Goal: Complete application form: Complete application form

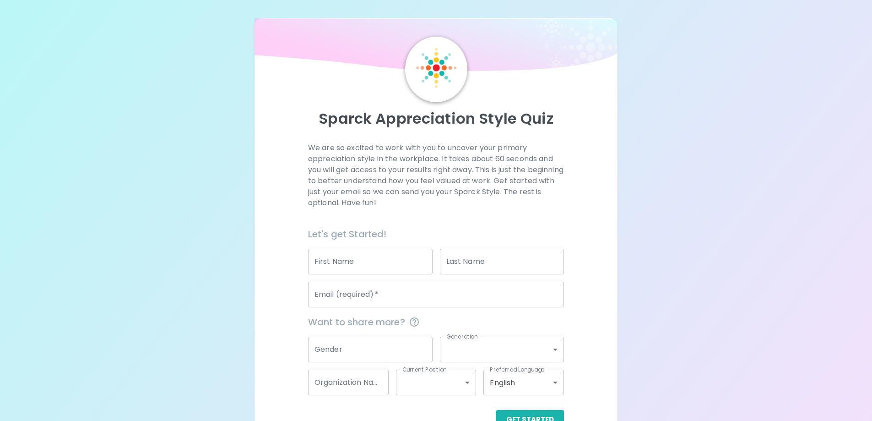
click at [339, 260] on input "First Name" at bounding box center [370, 262] width 125 height 26
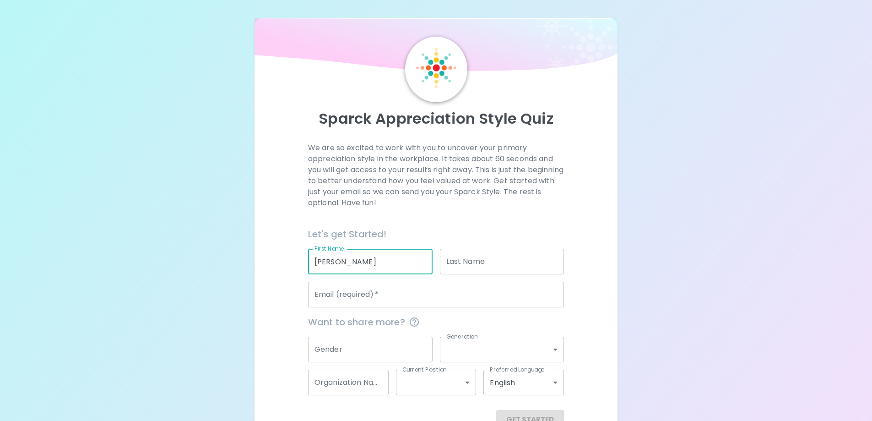
type input "[PERSON_NAME]"
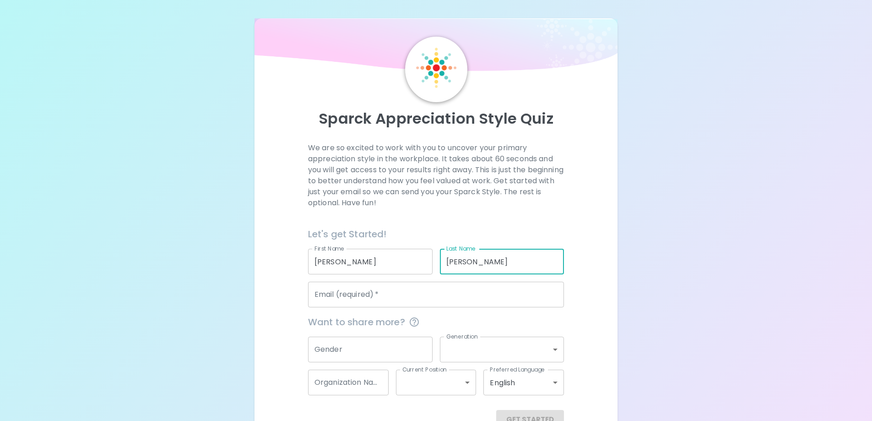
type input "[PERSON_NAME]"
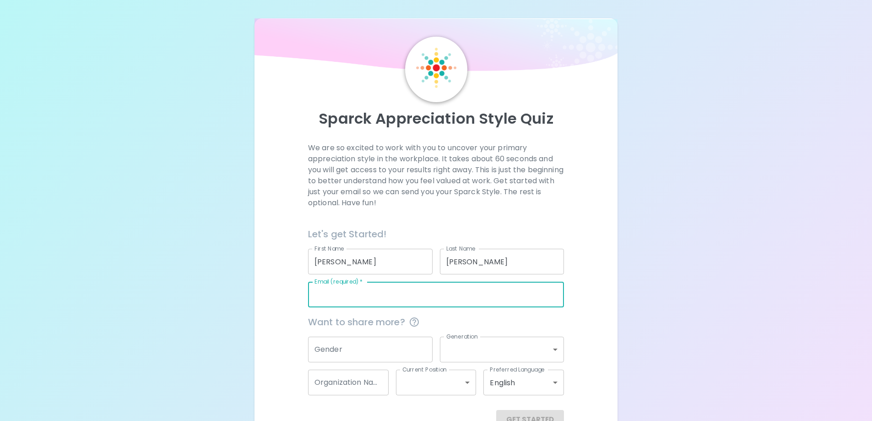
click at [365, 303] on input "Email (required)   *" at bounding box center [436, 295] width 256 height 26
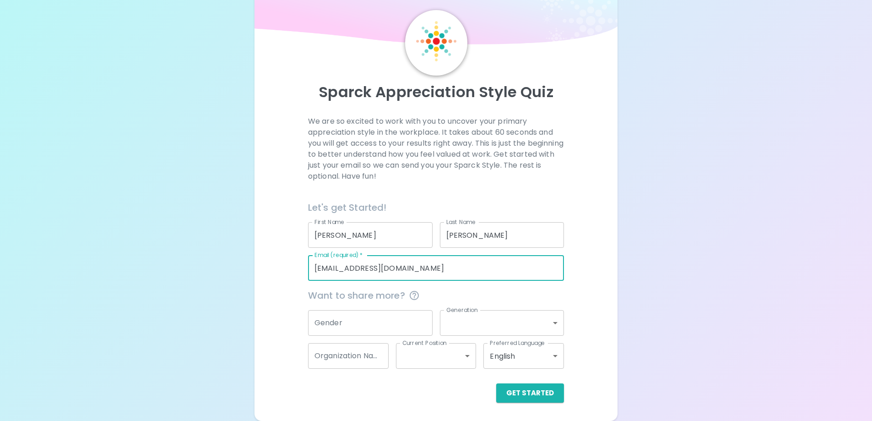
type input "[EMAIL_ADDRESS][DOMAIN_NAME]"
click at [390, 311] on input "Gender" at bounding box center [370, 323] width 125 height 26
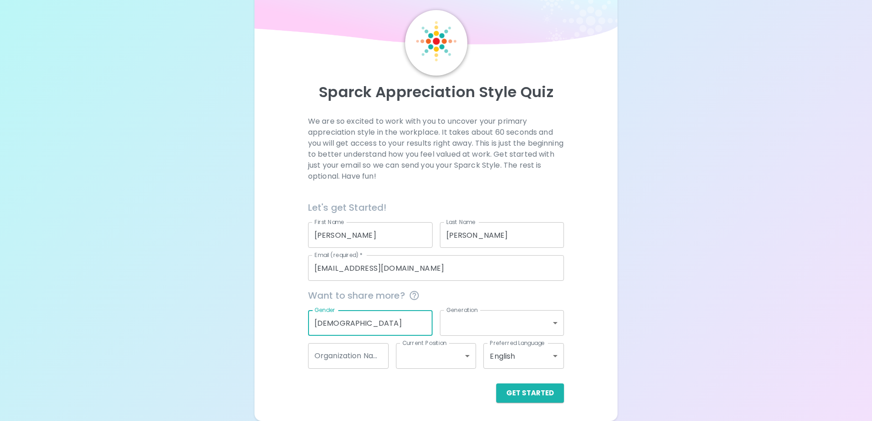
type input "[DEMOGRAPHIC_DATA]"
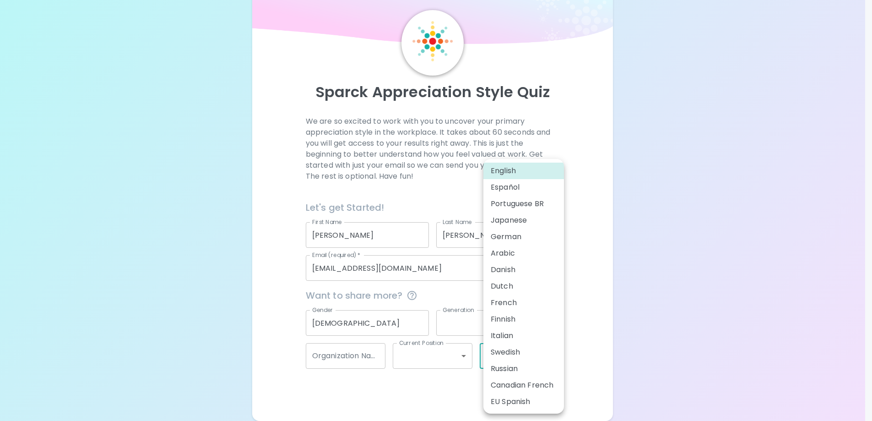
click at [496, 350] on body "Sparck Appreciation Style Quiz We are so excited to work with you to uncover yo…" at bounding box center [436, 196] width 872 height 447
click at [489, 329] on li "Italian" at bounding box center [524, 335] width 81 height 16
type input "it"
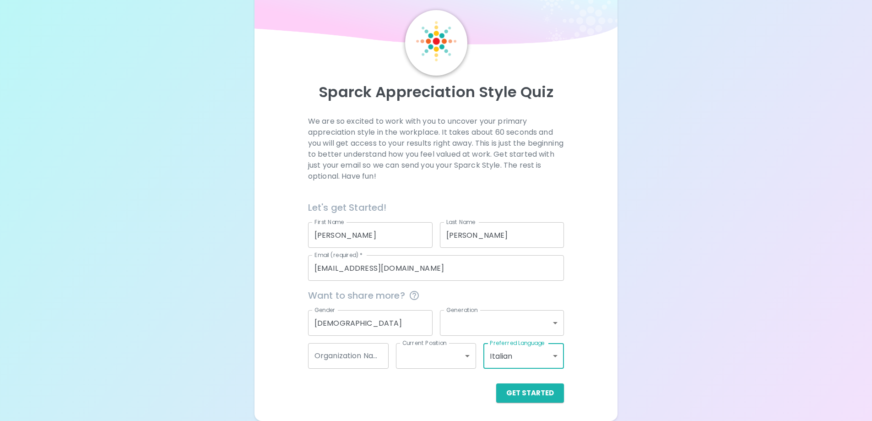
click at [473, 328] on body "Sparck Appreciation Style Quiz We are so excited to work with you to uncover yo…" at bounding box center [436, 196] width 872 height 447
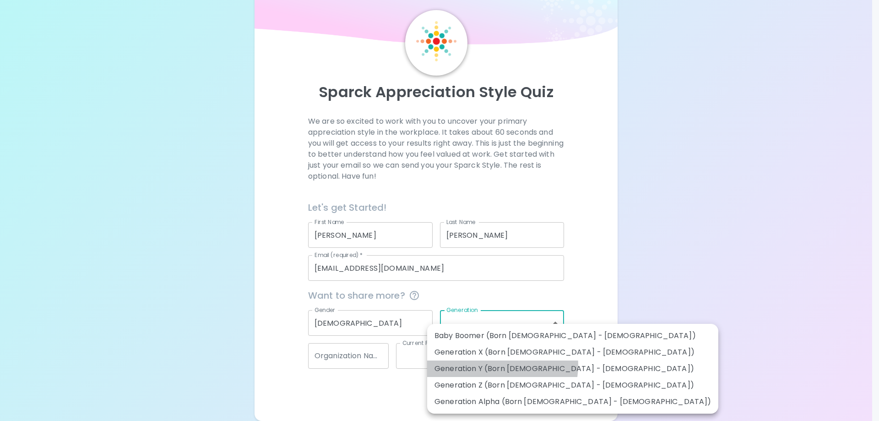
click at [496, 365] on li "Generation Y (Born [DEMOGRAPHIC_DATA] - [DEMOGRAPHIC_DATA])" at bounding box center [572, 368] width 291 height 16
type input "generation_y"
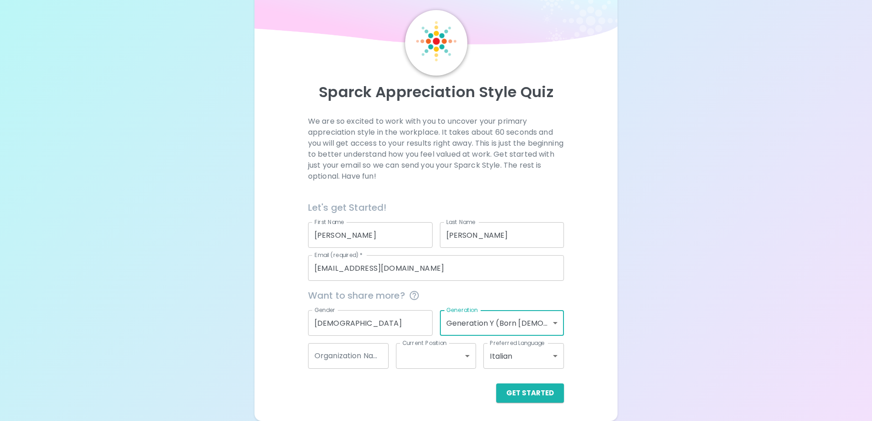
click at [497, 364] on body "Sparck Appreciation Style Quiz We are so excited to work with you to uncover yo…" at bounding box center [436, 196] width 872 height 447
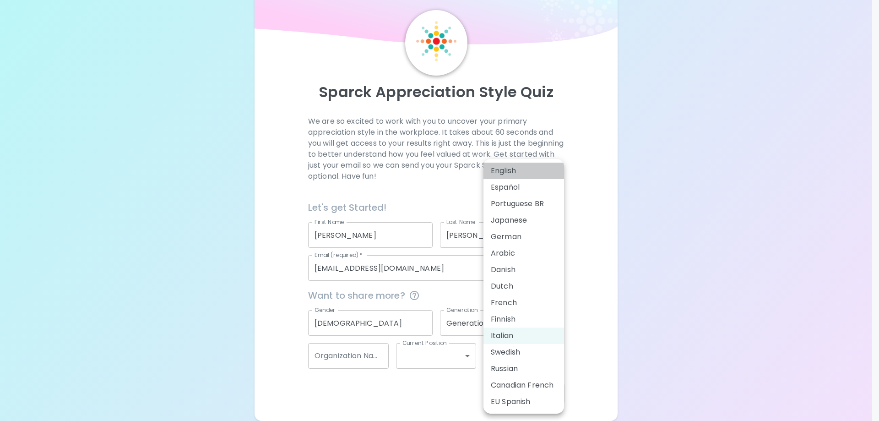
click at [530, 172] on li "English" at bounding box center [524, 171] width 81 height 16
type input "en"
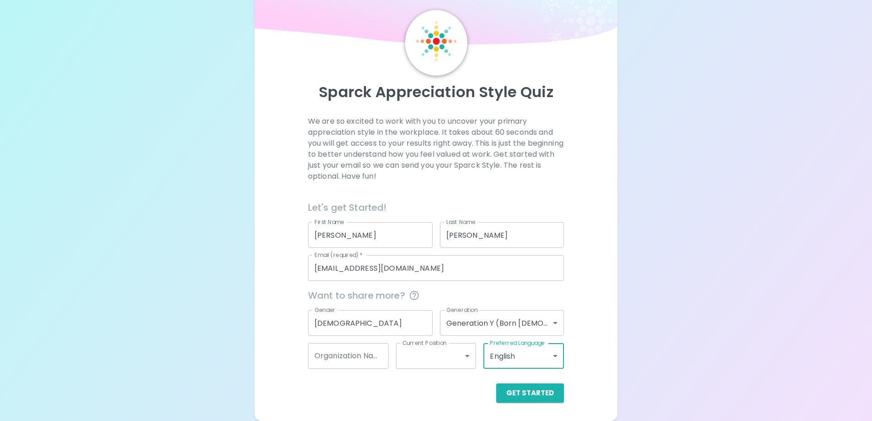
click at [374, 351] on input "Organization Name" at bounding box center [348, 356] width 81 height 26
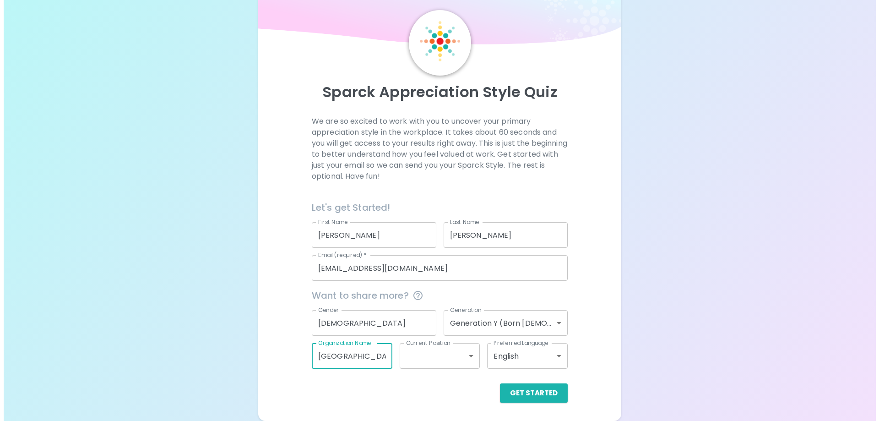
scroll to position [0, 3]
type input "[GEOGRAPHIC_DATA]"
click at [411, 356] on body "Sparck Appreciation Style Quiz We are so excited to work with you to uncover yo…" at bounding box center [436, 196] width 872 height 447
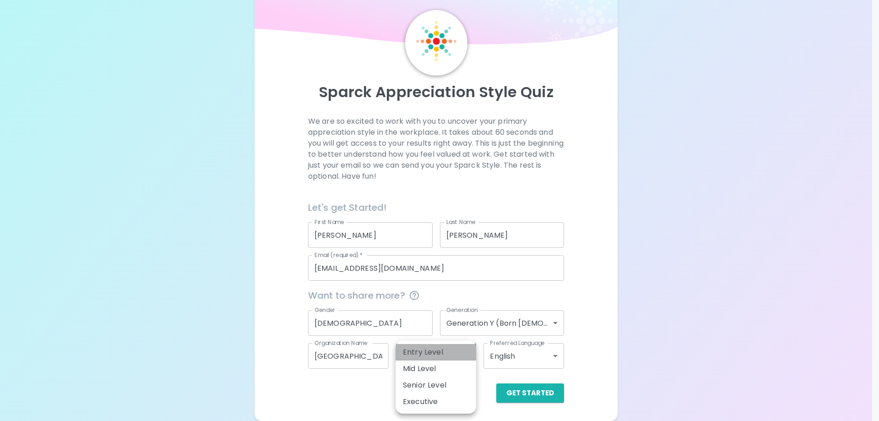
click at [448, 358] on li "Entry Level" at bounding box center [436, 352] width 81 height 16
type input "entry_level"
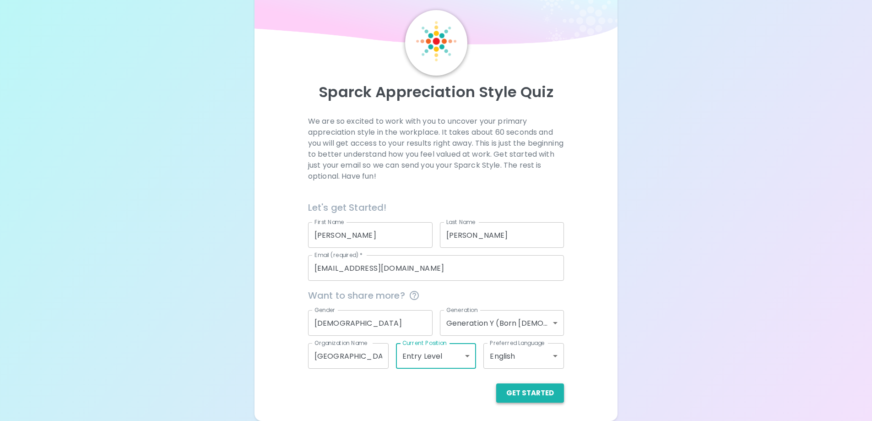
click at [541, 391] on button "Get Started" at bounding box center [530, 392] width 68 height 19
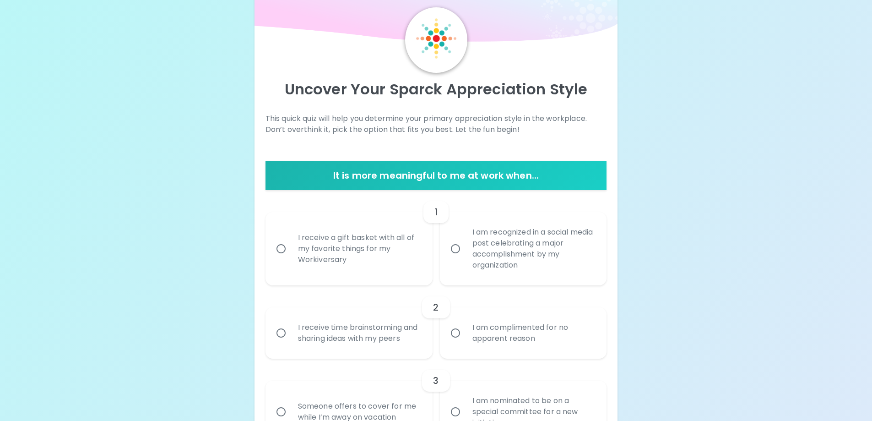
scroll to position [46, 0]
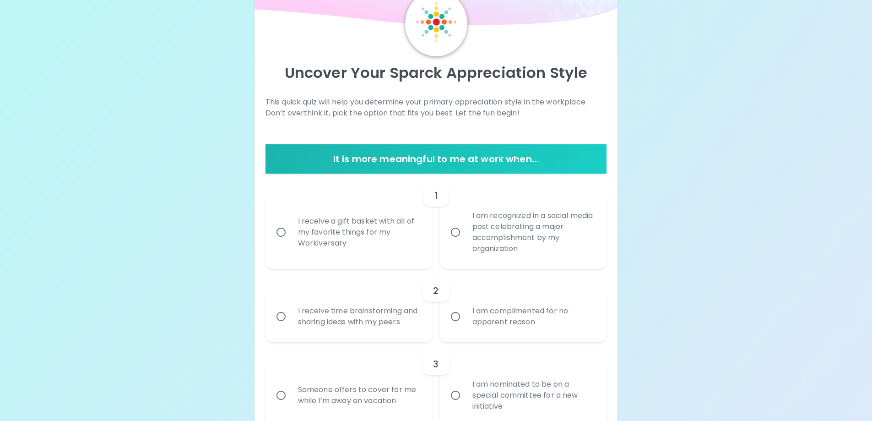
click at [528, 228] on div "I am recognized in a social media post celebrating a major accomplishment by my…" at bounding box center [533, 232] width 137 height 66
click at [465, 228] on input "I am recognized in a social media post celebrating a major accomplishment by my…" at bounding box center [455, 232] width 19 height 19
radio input "true"
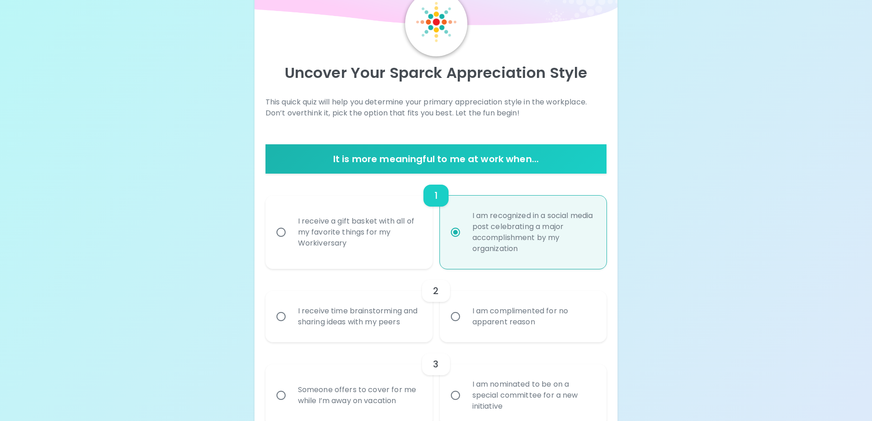
scroll to position [119, 0]
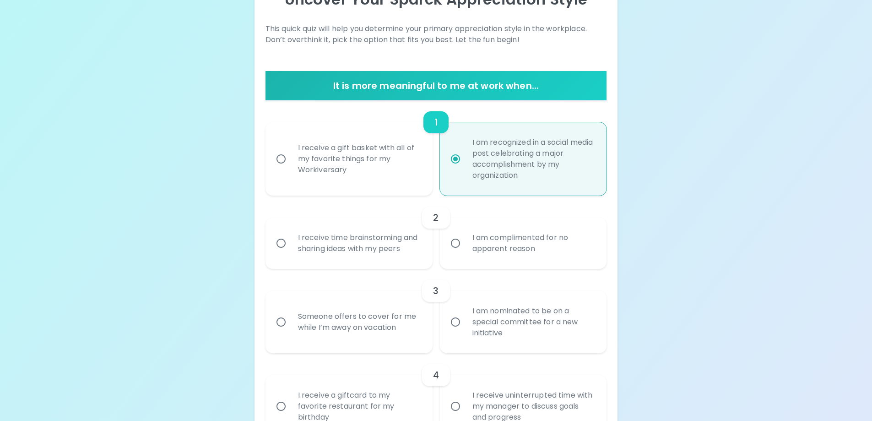
click at [384, 246] on div "I receive time brainstorming and sharing ideas with my peers" at bounding box center [359, 243] width 137 height 44
click at [291, 246] on input "I receive time brainstorming and sharing ideas with my peers" at bounding box center [281, 243] width 19 height 19
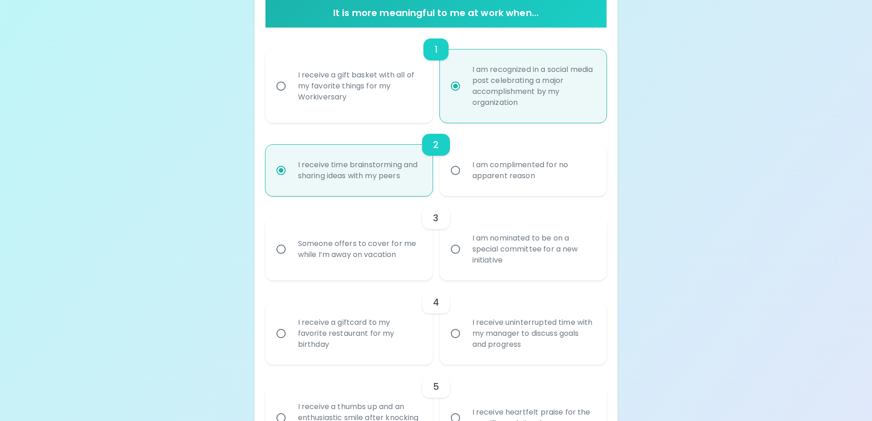
scroll to position [192, 0]
radio input "true"
click at [472, 252] on div "I am nominated to be on a special committee for a new initiative" at bounding box center [533, 248] width 137 height 55
click at [465, 252] on input "I am nominated to be on a special committee for a new initiative" at bounding box center [455, 248] width 19 height 19
radio input "false"
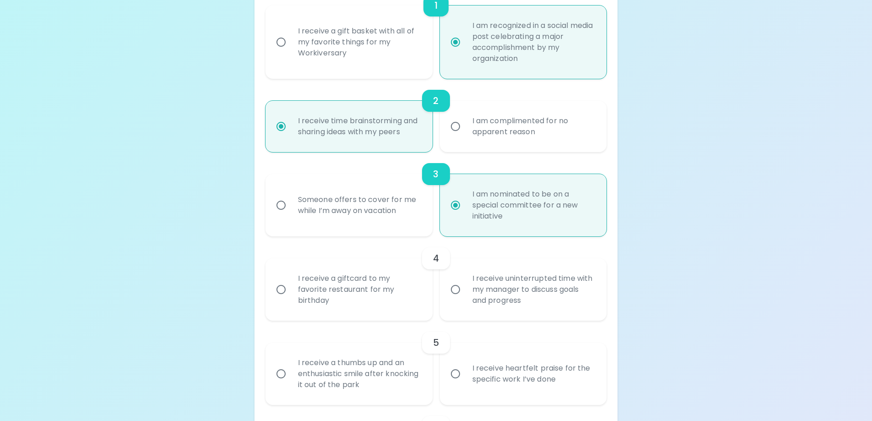
scroll to position [266, 0]
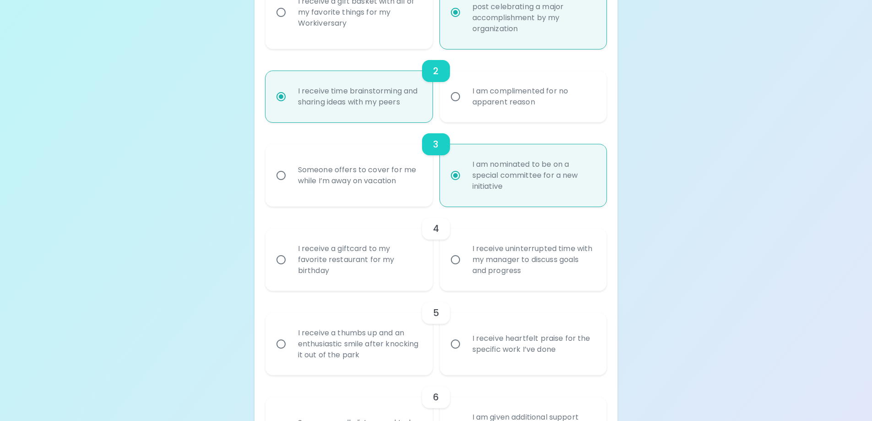
radio input "true"
click at [381, 268] on div "I receive a giftcard to my favorite restaurant for my birthday" at bounding box center [359, 259] width 137 height 55
click at [291, 268] on input "I receive a giftcard to my favorite restaurant for my birthday" at bounding box center [281, 259] width 19 height 19
radio input "false"
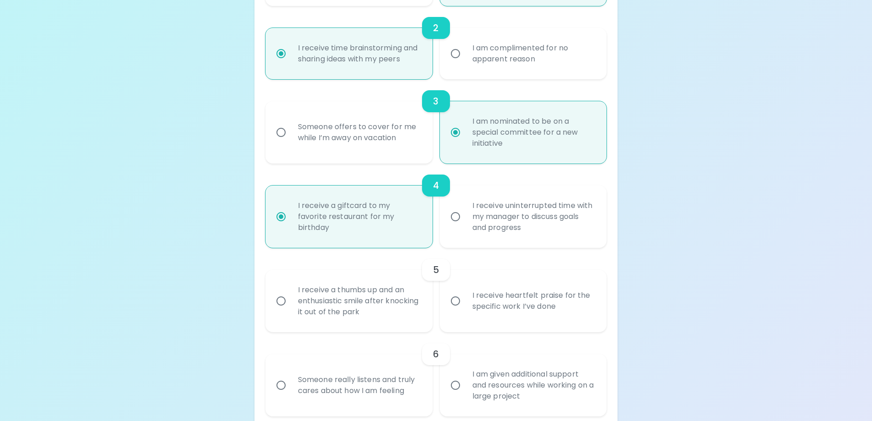
scroll to position [339, 0]
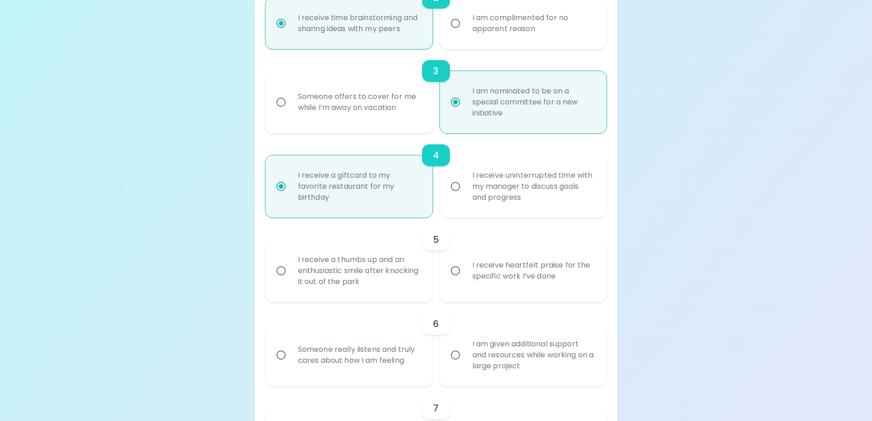
radio input "true"
click at [481, 290] on div "I receive heartfelt praise for the specific work I’ve done" at bounding box center [533, 271] width 137 height 44
click at [465, 280] on input "I receive heartfelt praise for the specific work I’ve done" at bounding box center [455, 270] width 19 height 19
radio input "false"
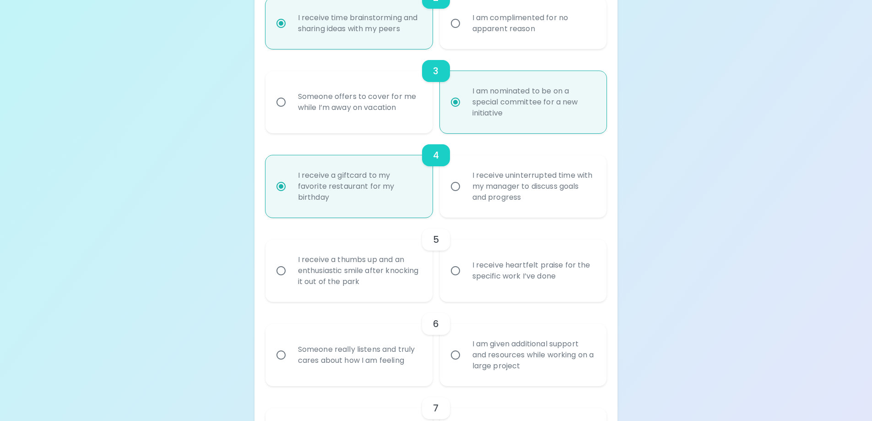
radio input "false"
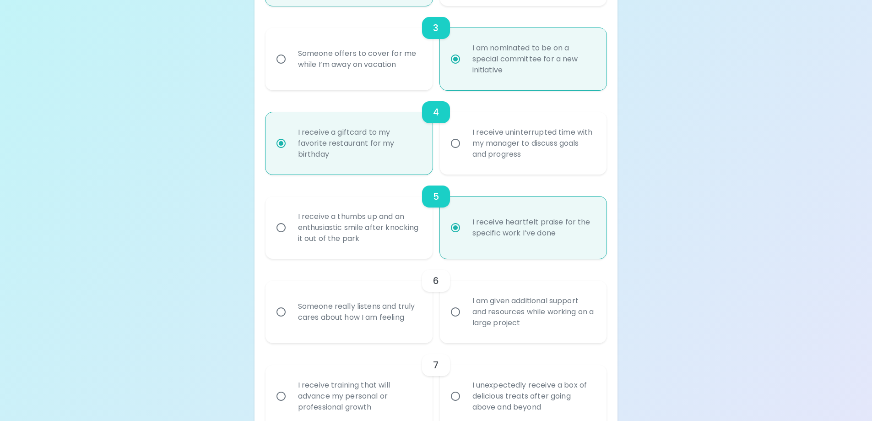
scroll to position [412, 0]
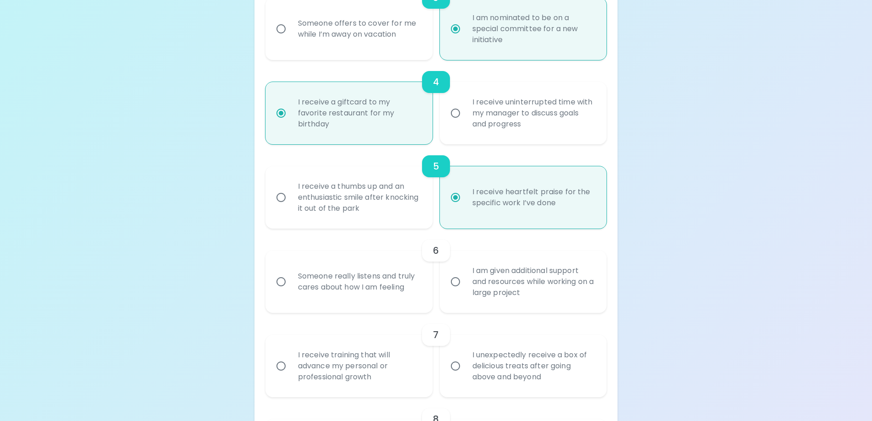
radio input "true"
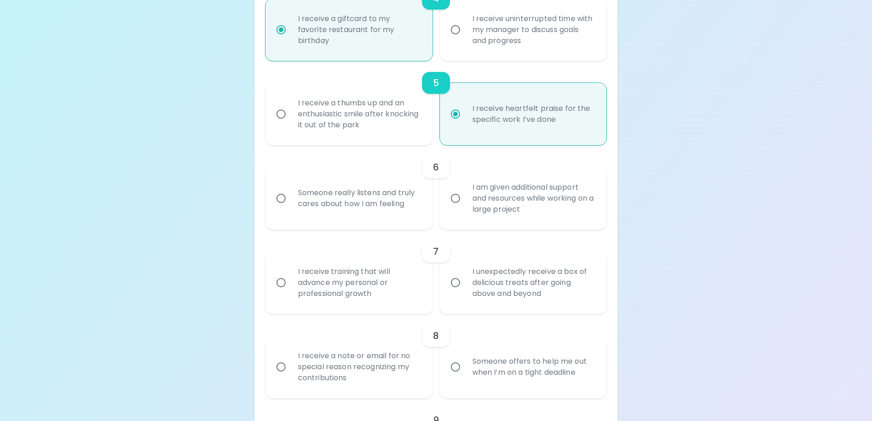
scroll to position [504, 0]
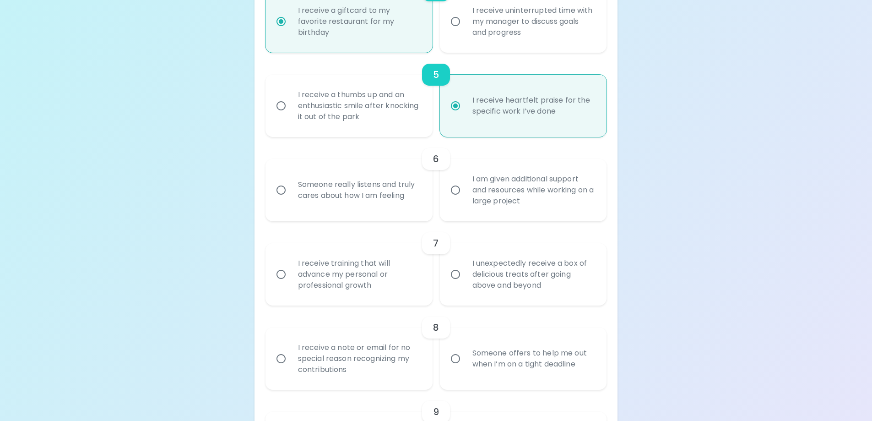
click at [392, 198] on div "Someone really listens and truly cares about how I am feeling" at bounding box center [359, 190] width 137 height 44
click at [291, 198] on input "Someone really listens and truly cares about how I am feeling" at bounding box center [281, 189] width 19 height 19
radio input "false"
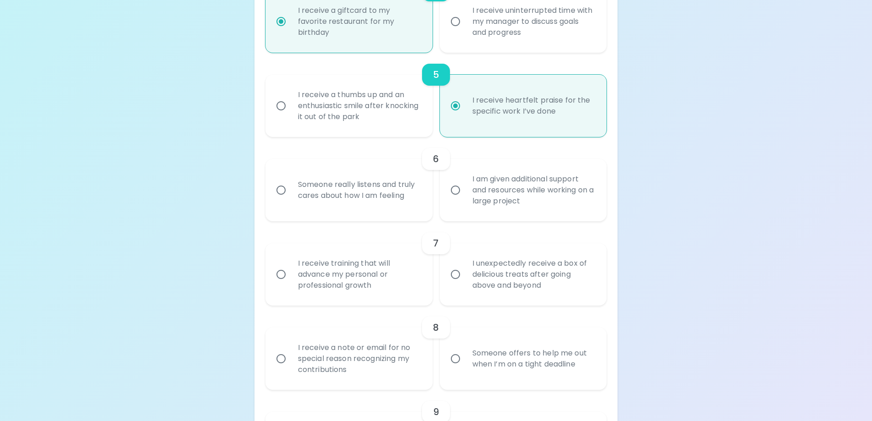
radio input "false"
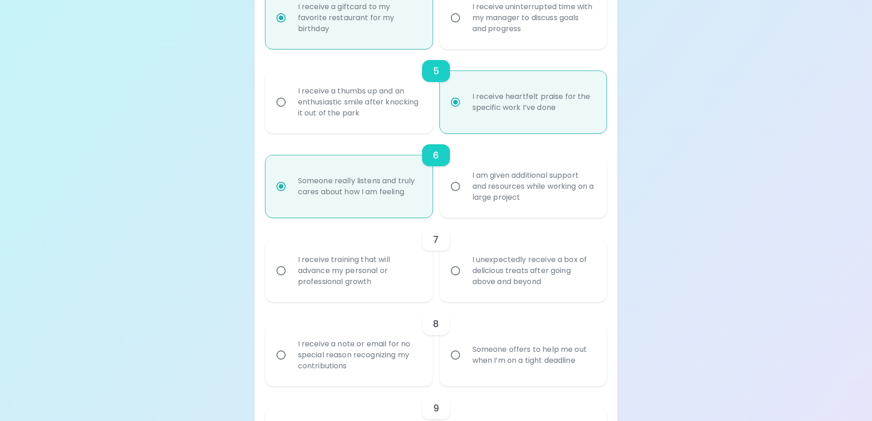
scroll to position [577, 0]
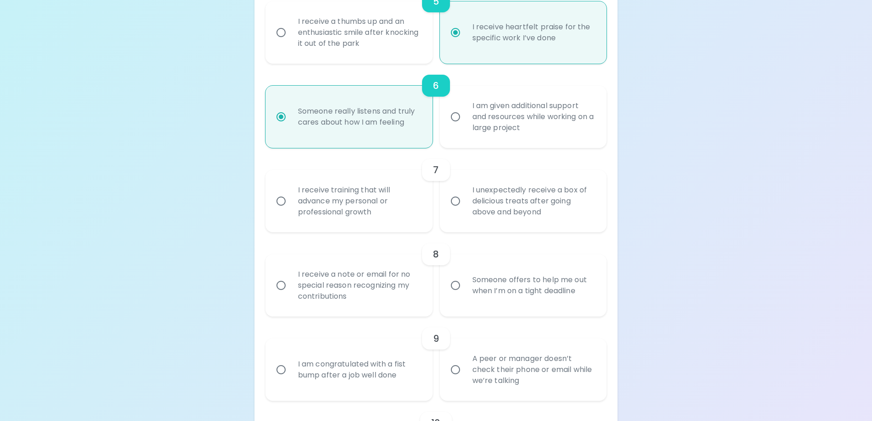
radio input "true"
click at [390, 204] on div "I receive training that will advance my personal or professional growth" at bounding box center [359, 201] width 137 height 55
click at [291, 204] on input "I receive training that will advance my personal or professional growth" at bounding box center [281, 200] width 19 height 19
radio input "false"
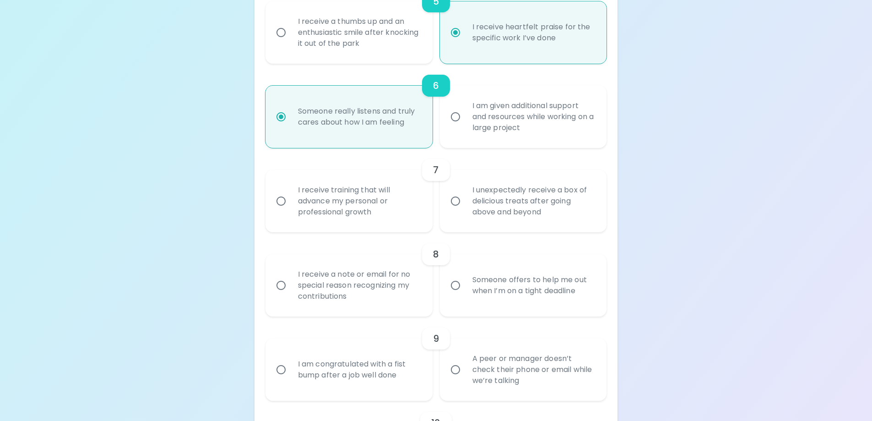
radio input "false"
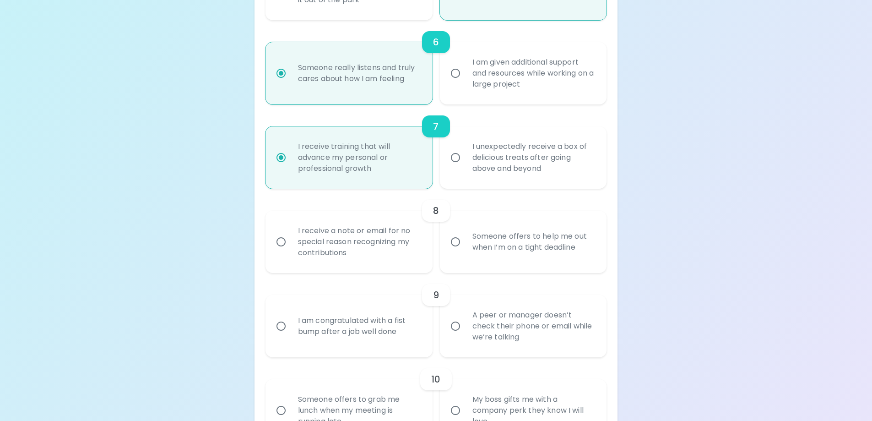
scroll to position [650, 0]
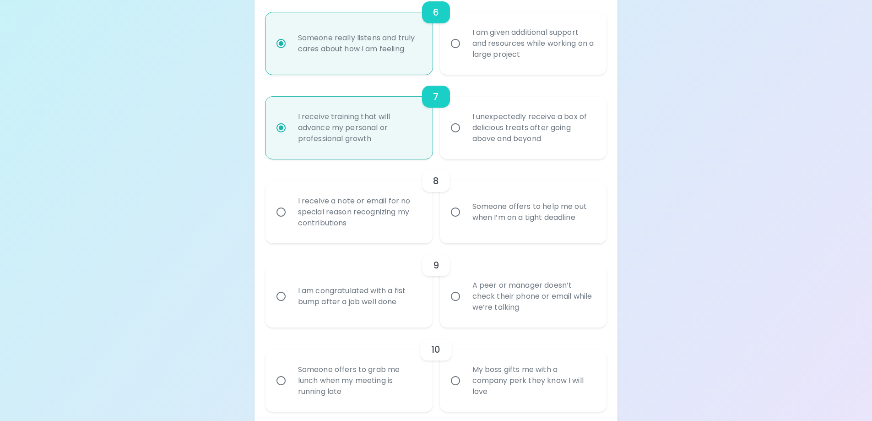
radio input "true"
click at [383, 214] on div "I receive a note or email for no special reason recognizing my contributions" at bounding box center [359, 212] width 137 height 55
click at [291, 214] on input "I receive a note or email for no special reason recognizing my contributions" at bounding box center [281, 211] width 19 height 19
radio input "false"
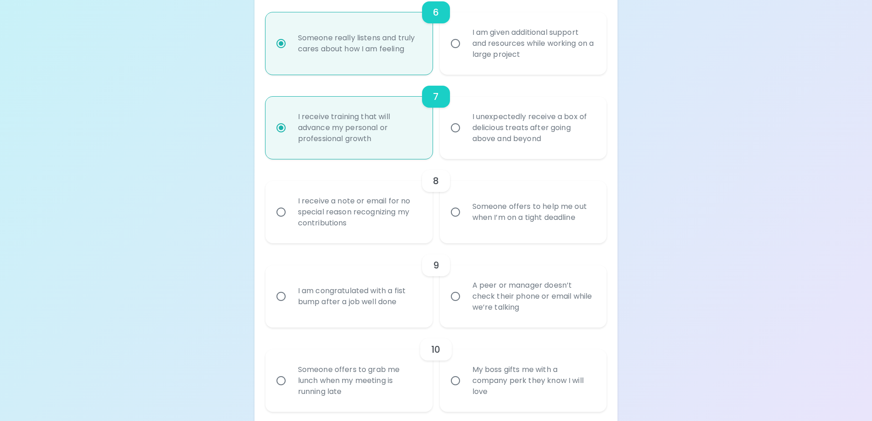
radio input "false"
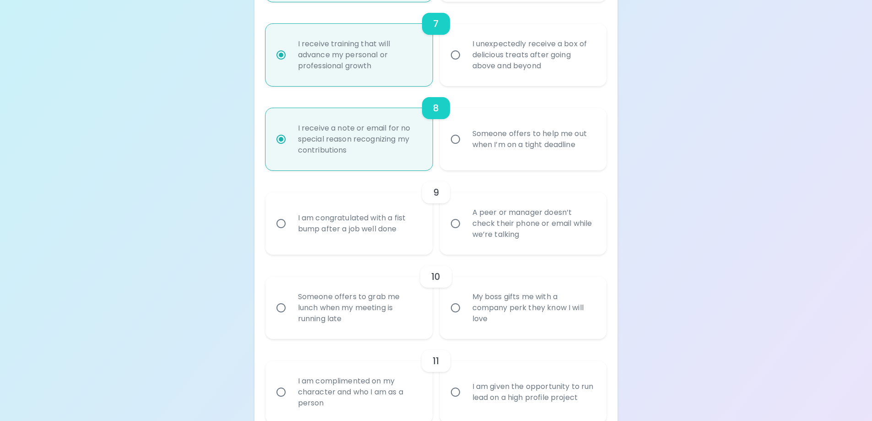
scroll to position [724, 0]
radio input "true"
click at [380, 238] on div "I am congratulated with a fist bump after a job well done" at bounding box center [359, 223] width 137 height 44
click at [291, 233] on input "I am congratulated with a fist bump after a job well done" at bounding box center [281, 222] width 19 height 19
radio input "false"
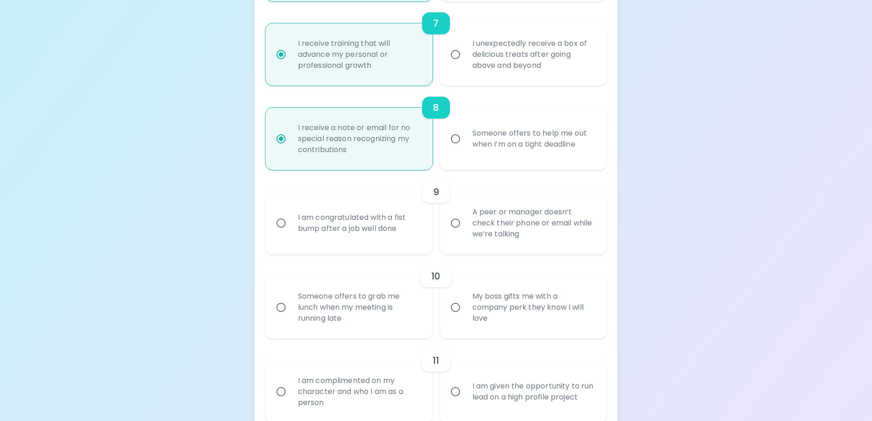
radio input "false"
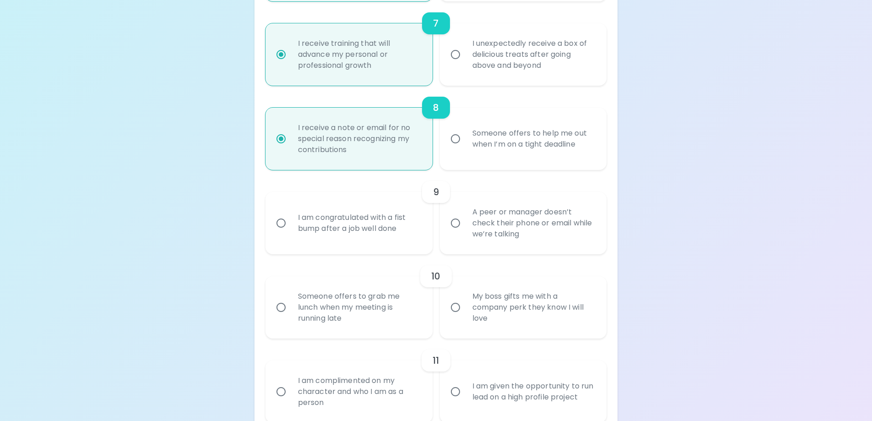
radio input "false"
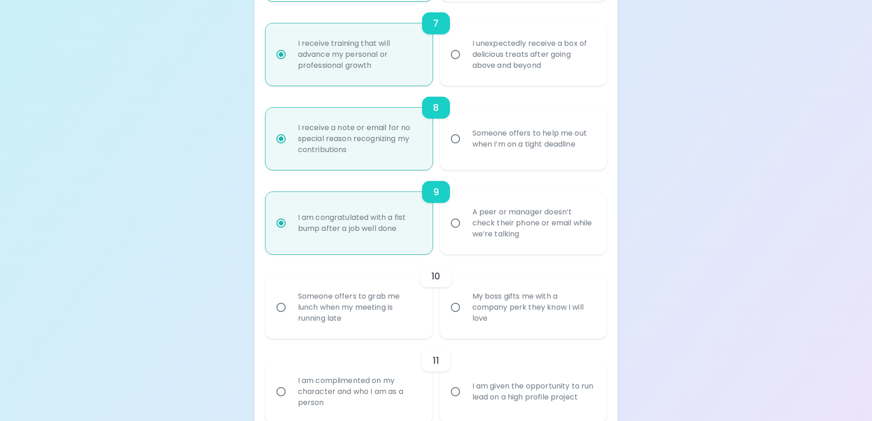
scroll to position [797, 0]
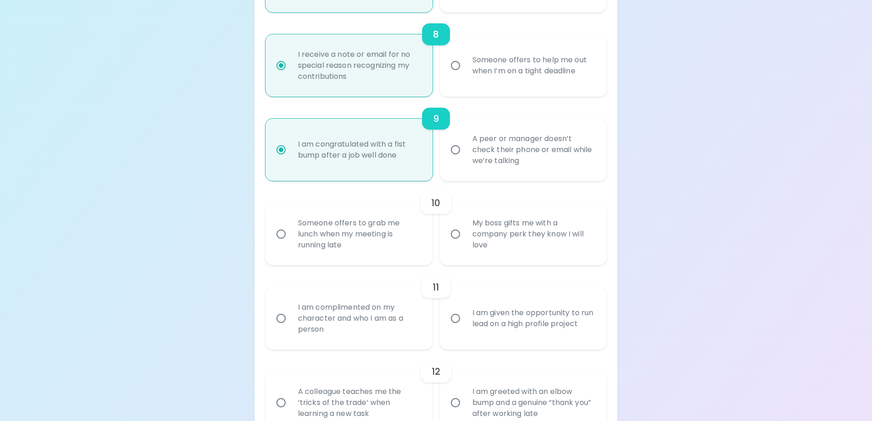
radio input "true"
click at [510, 239] on div "My boss gifts me with a company perk they know I will love" at bounding box center [533, 234] width 137 height 55
click at [465, 239] on input "My boss gifts me with a company perk they know I will love" at bounding box center [455, 233] width 19 height 19
radio input "false"
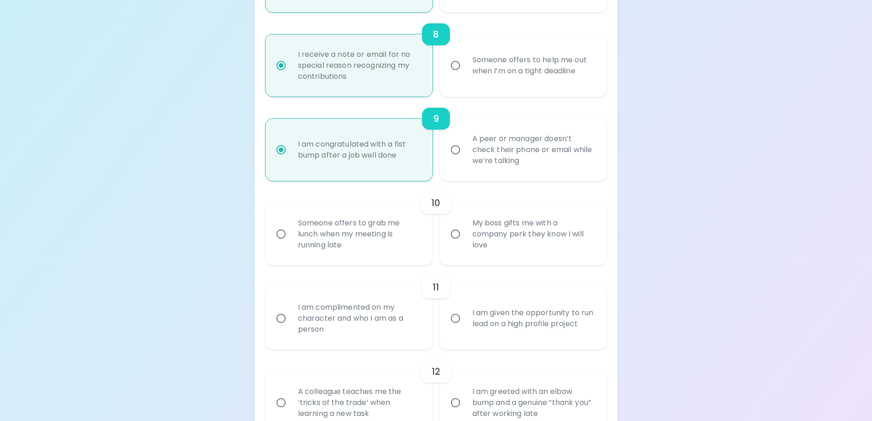
radio input "false"
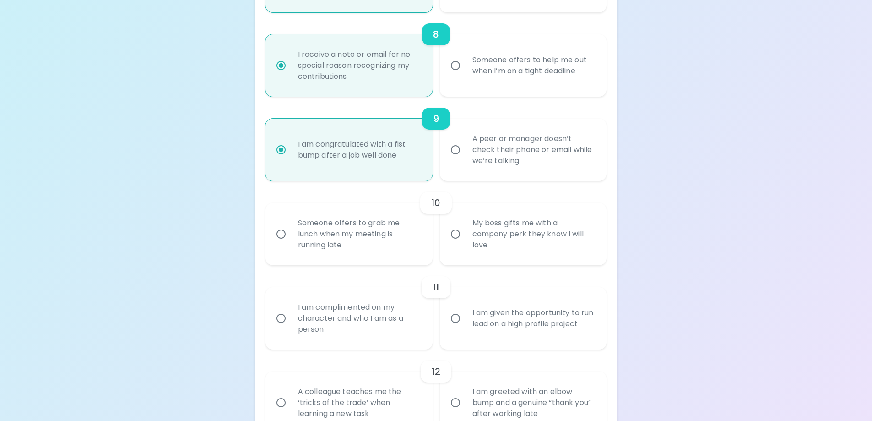
radio input "false"
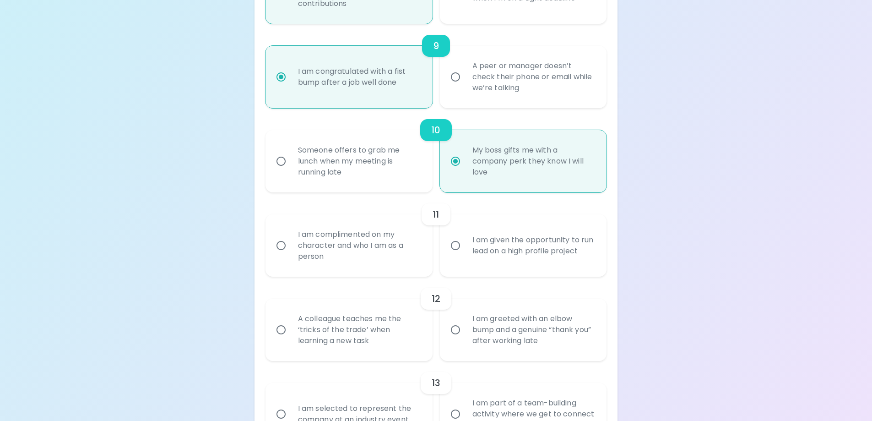
scroll to position [870, 0]
radio input "true"
click at [510, 239] on div "I am given the opportunity to run lead on a high profile project" at bounding box center [533, 245] width 137 height 44
click at [465, 239] on input "I am given the opportunity to run lead on a high profile project" at bounding box center [455, 244] width 19 height 19
radio input "false"
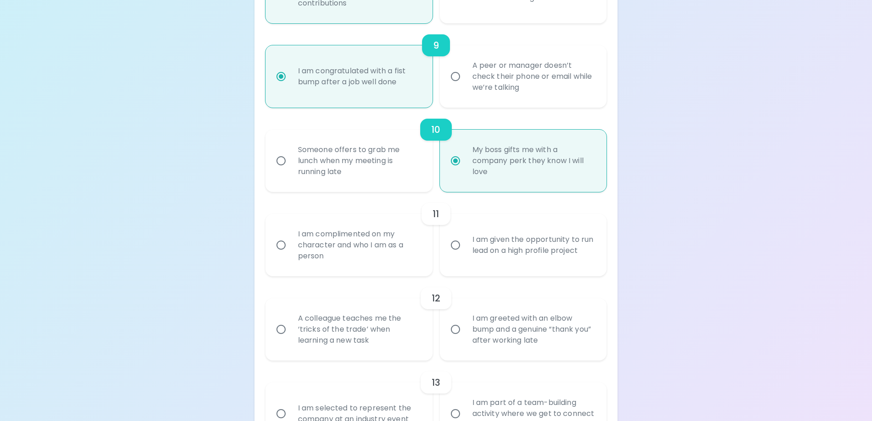
radio input "false"
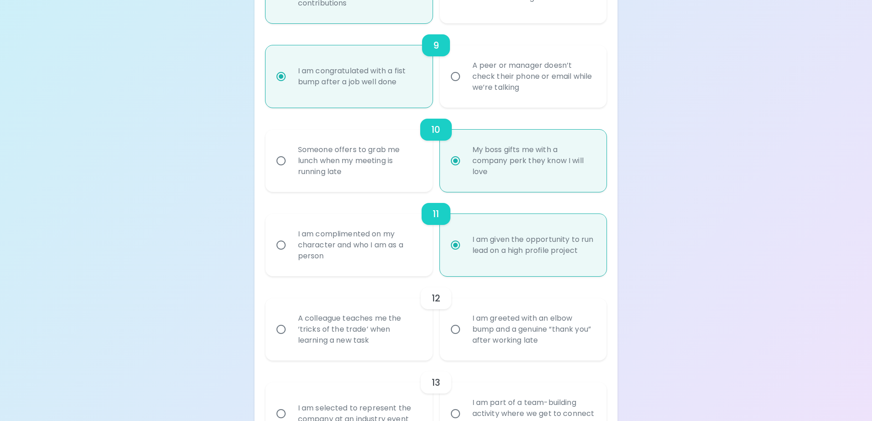
radio input "false"
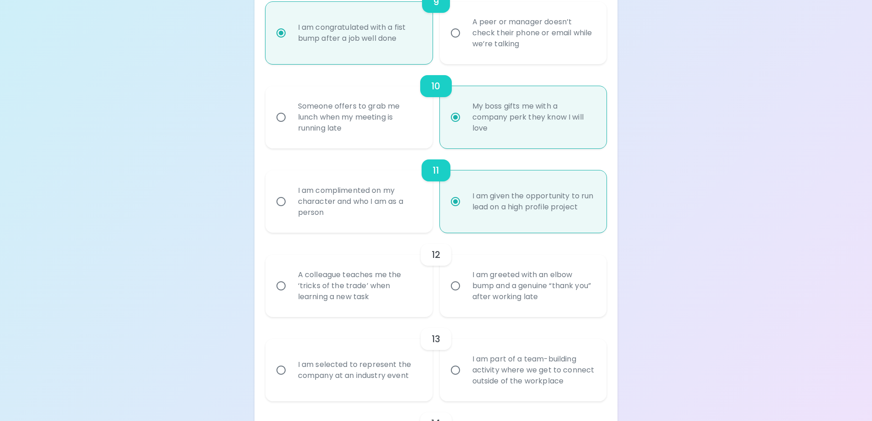
scroll to position [943, 0]
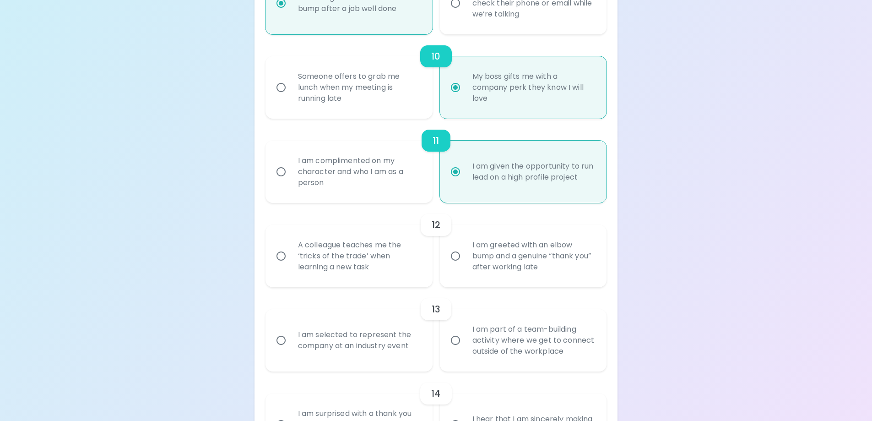
radio input "true"
click at [344, 256] on div "A colleague teaches me the ‘tricks of the trade’ when learning a new task" at bounding box center [359, 255] width 137 height 55
click at [291, 256] on input "A colleague teaches me the ‘tricks of the trade’ when learning a new task" at bounding box center [281, 255] width 19 height 19
radio input "false"
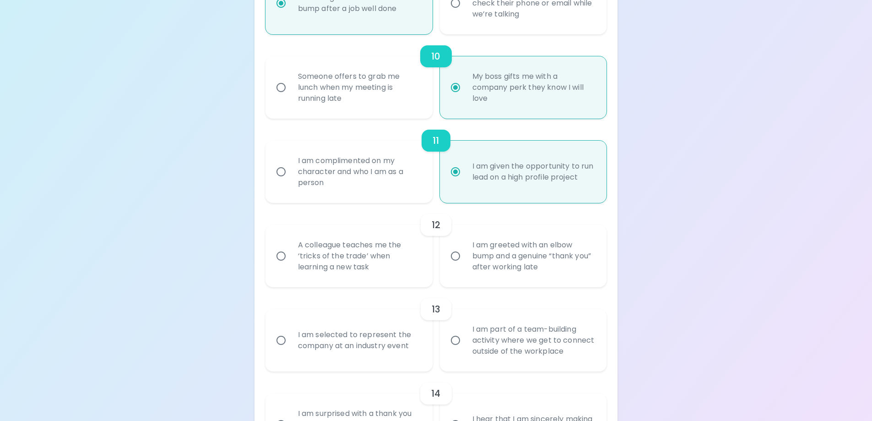
radio input "false"
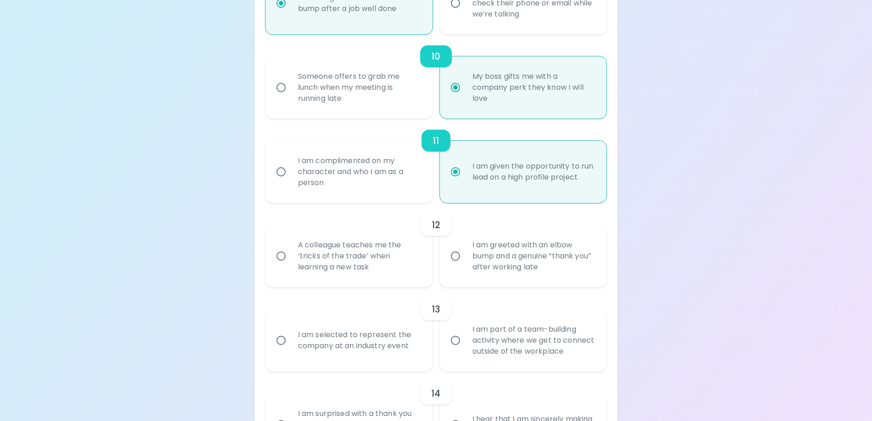
radio input "false"
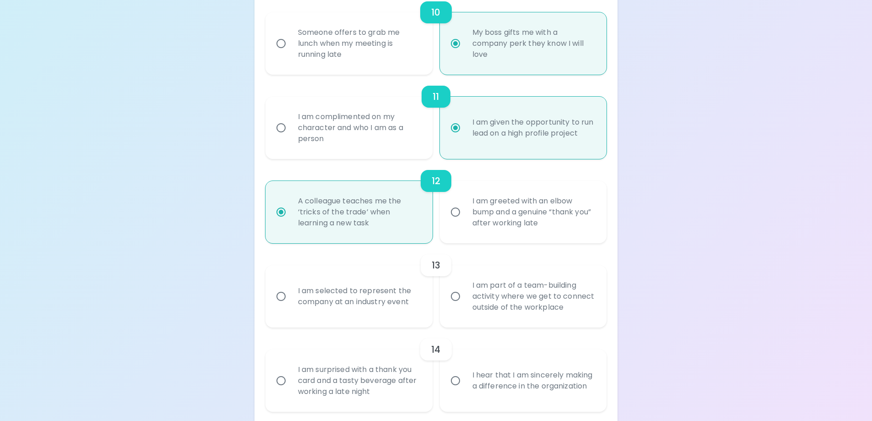
scroll to position [1017, 0]
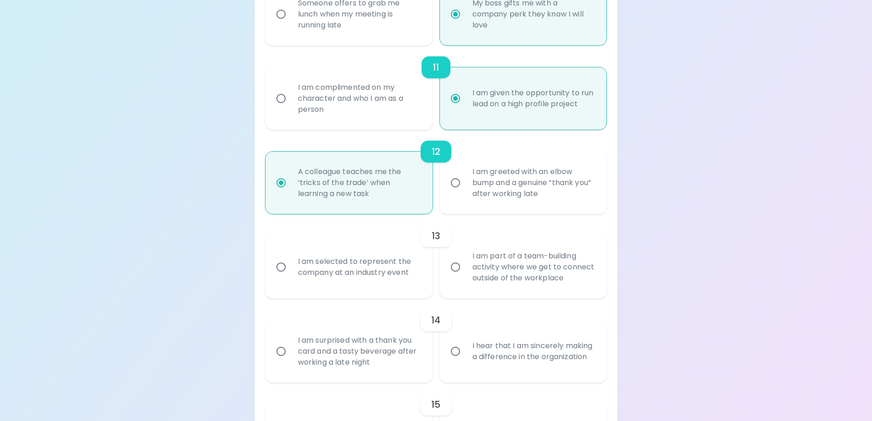
radio input "true"
click at [558, 281] on div "I am part of a team-building activity where we get to connect outside of the wo…" at bounding box center [533, 266] width 137 height 55
click at [465, 277] on input "I am part of a team-building activity where we get to connect outside of the wo…" at bounding box center [455, 266] width 19 height 19
radio input "false"
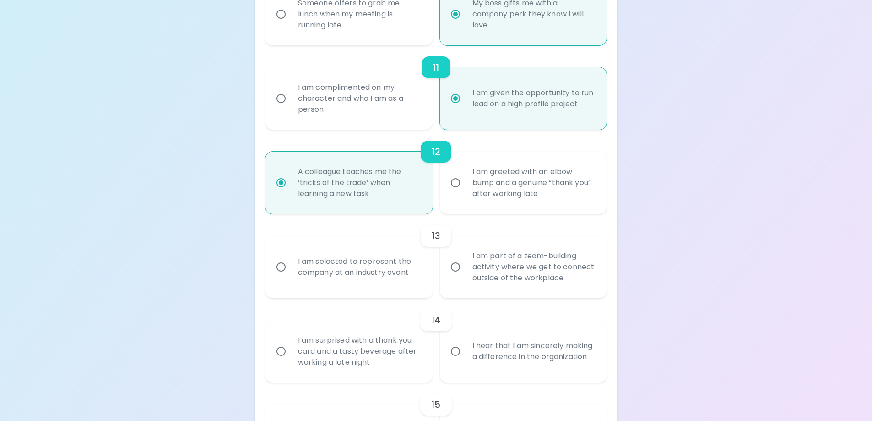
radio input "false"
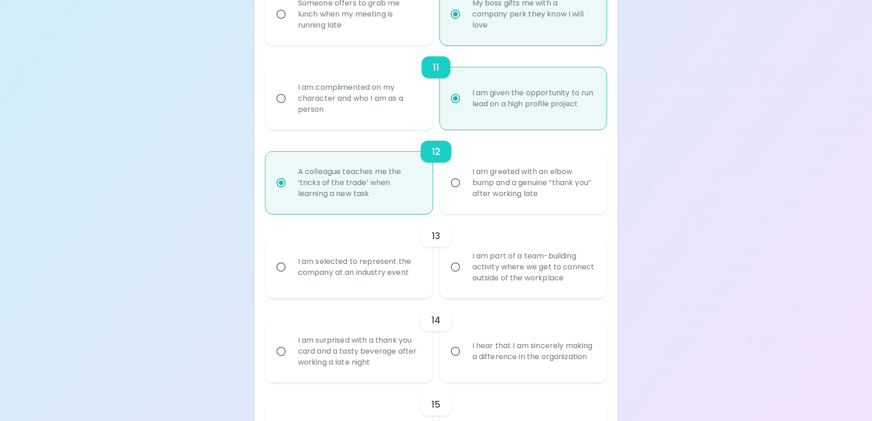
radio input "false"
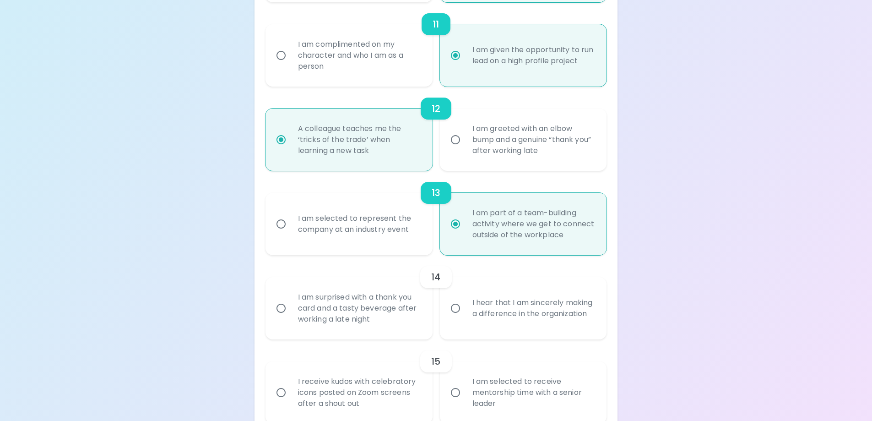
scroll to position [1090, 0]
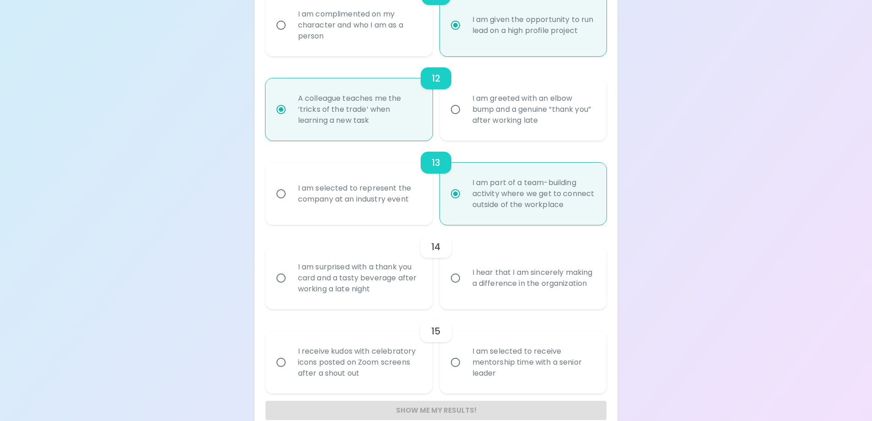
radio input "true"
click at [455, 279] on input "I hear that I am sincerely making a difference in the organization" at bounding box center [455, 277] width 19 height 19
radio input "false"
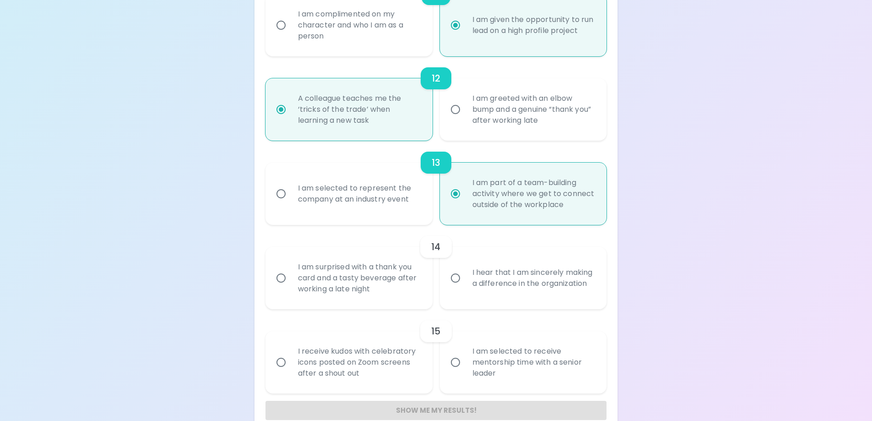
radio input "false"
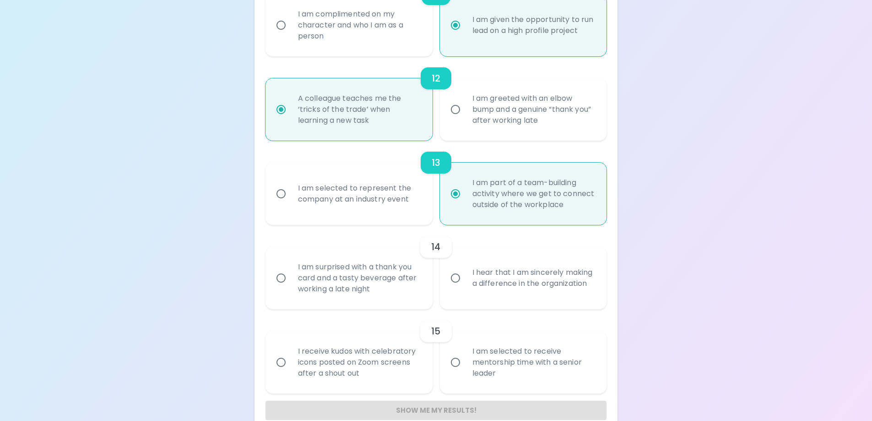
radio input "false"
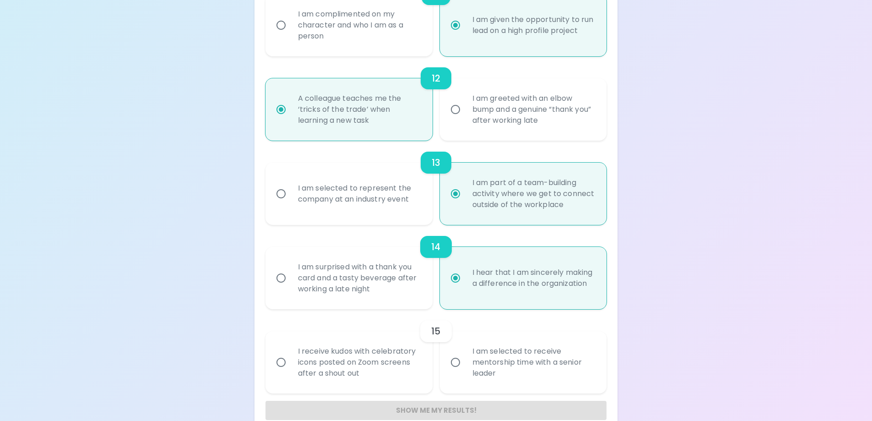
scroll to position [1107, 0]
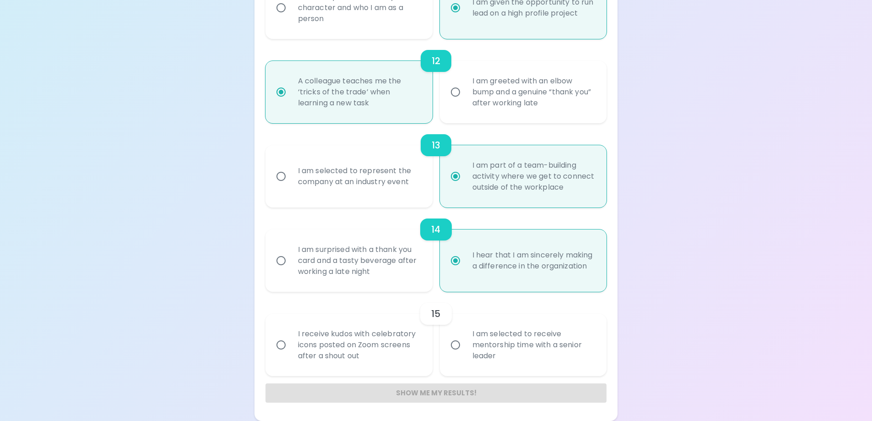
radio input "true"
click at [391, 349] on div "I receive kudos with celebratory icons posted on Zoom screens after a shout out" at bounding box center [359, 344] width 137 height 55
click at [291, 349] on input "I receive kudos with celebratory icons posted on Zoom screens after a shout out" at bounding box center [281, 344] width 19 height 19
radio input "false"
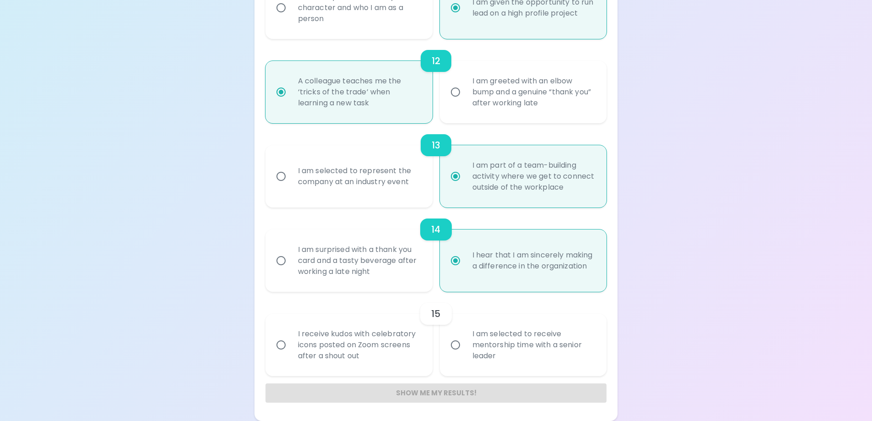
radio input "false"
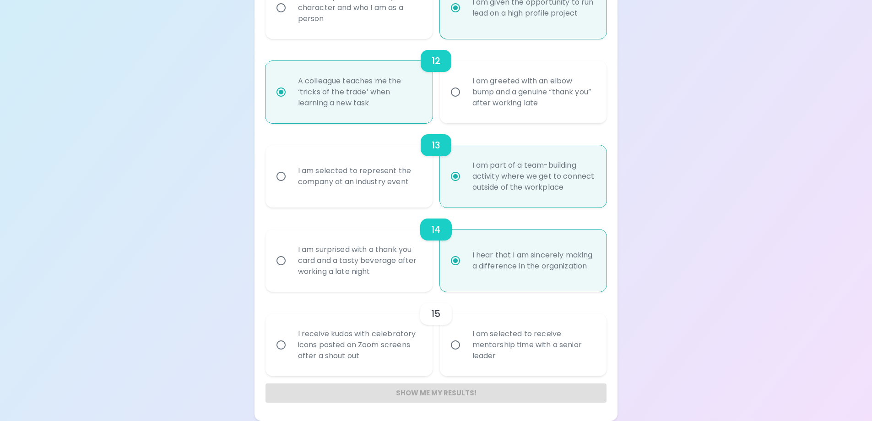
radio input "false"
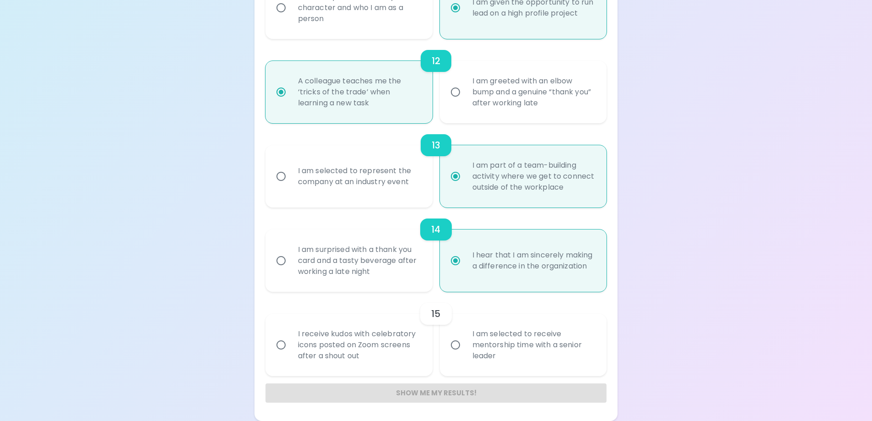
radio input "false"
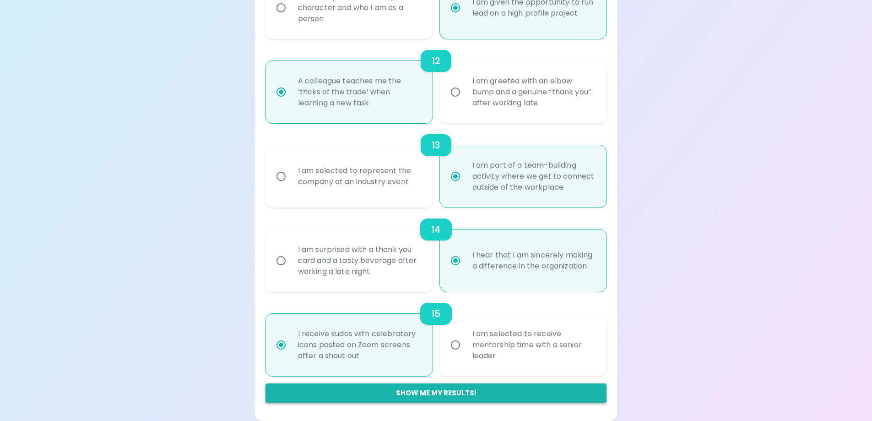
radio input "true"
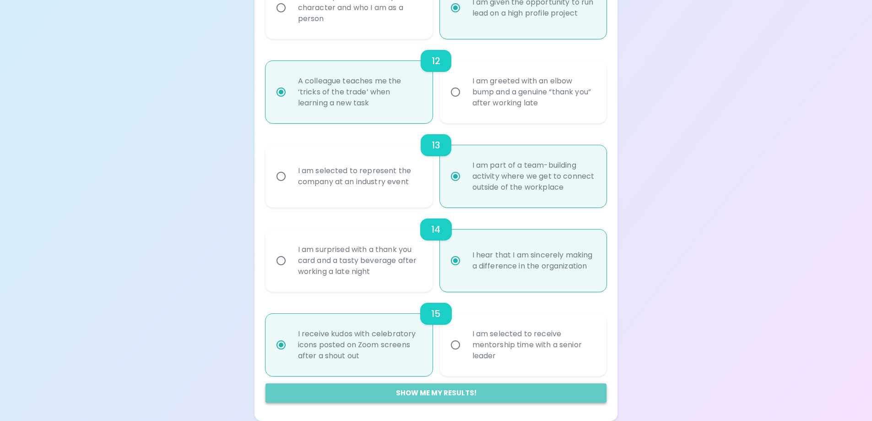
click at [409, 392] on button "Show me my results!" at bounding box center [437, 392] width 342 height 19
radio input "false"
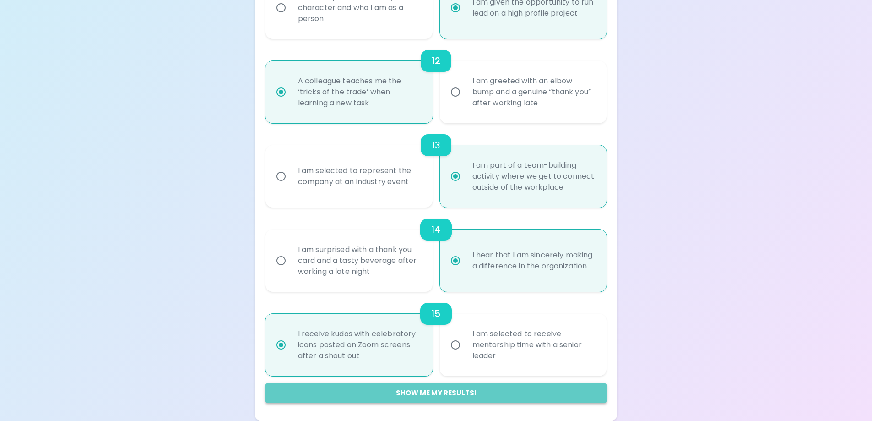
radio input "false"
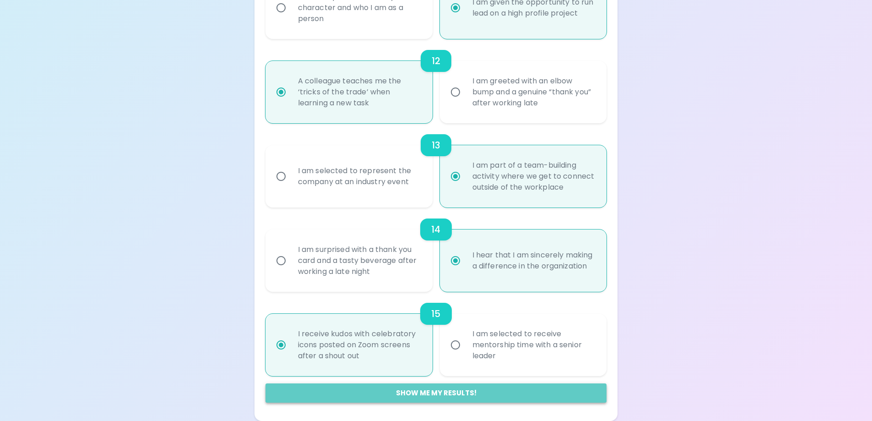
radio input "false"
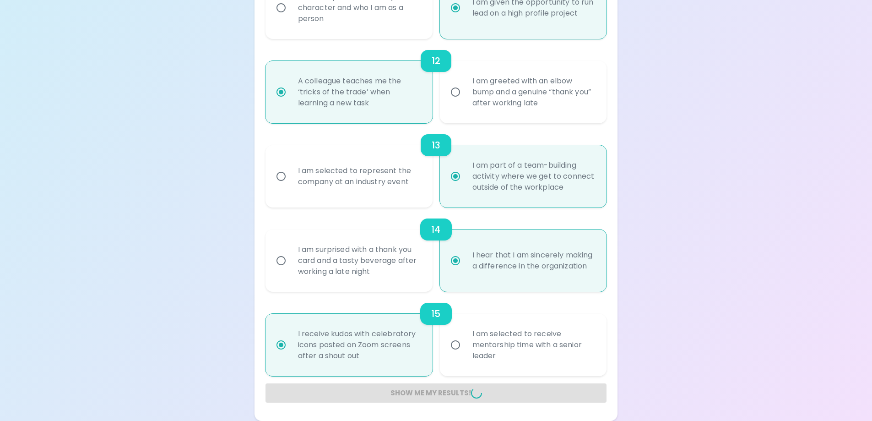
radio input "false"
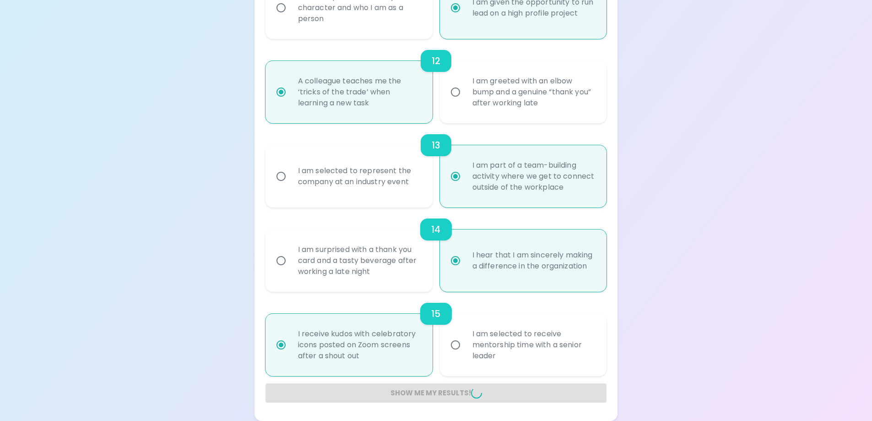
radio input "false"
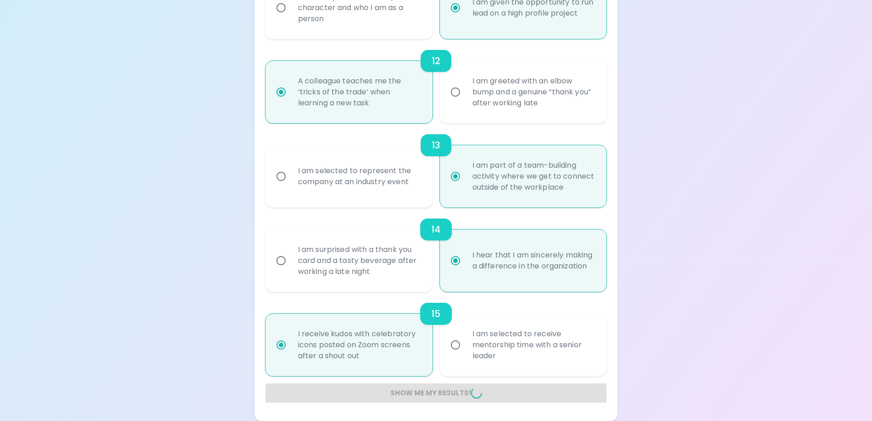
radio input "false"
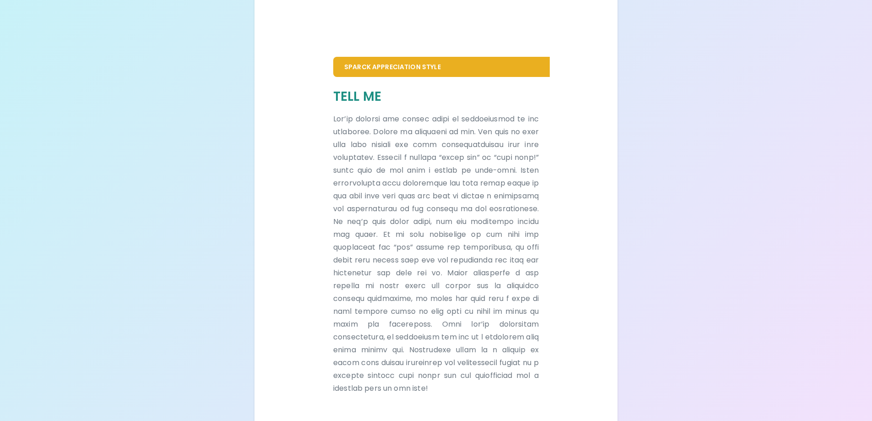
scroll to position [485, 0]
